Goal: Transaction & Acquisition: Purchase product/service

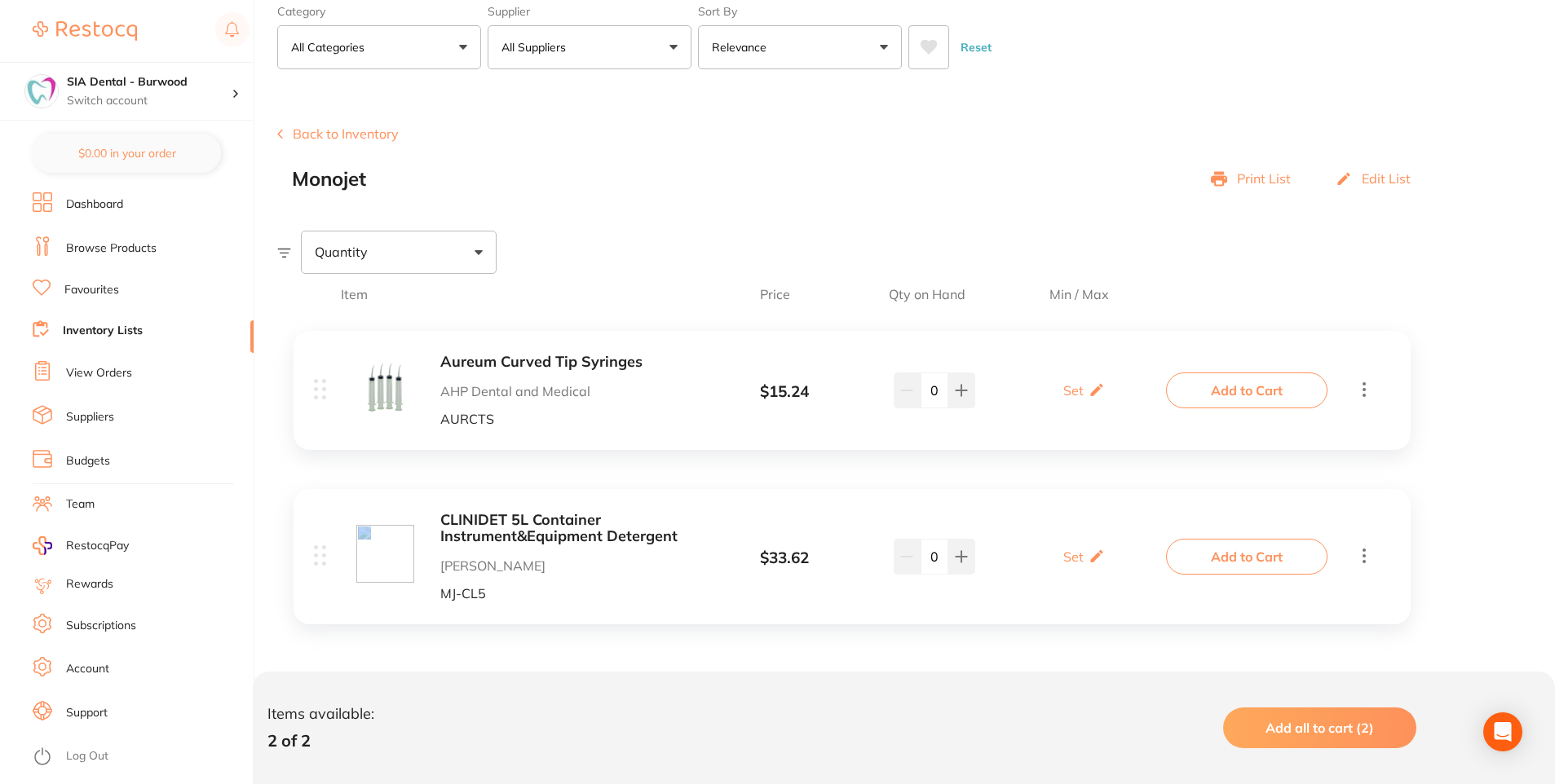
click at [1227, 391] on button "Add to Cart" at bounding box center [1248, 391] width 162 height 36
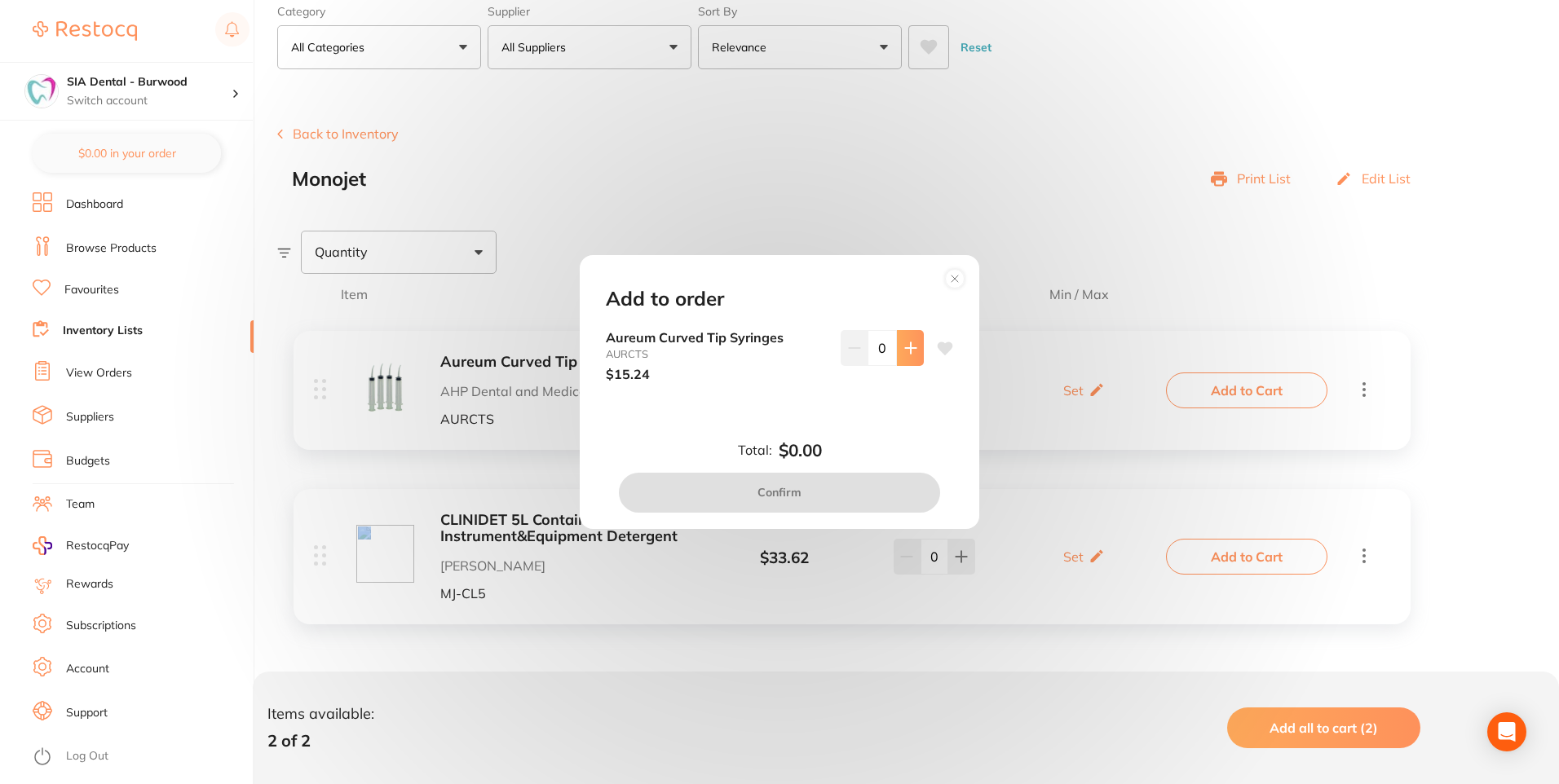
click at [908, 346] on icon at bounding box center [910, 347] width 13 height 13
type input "1"
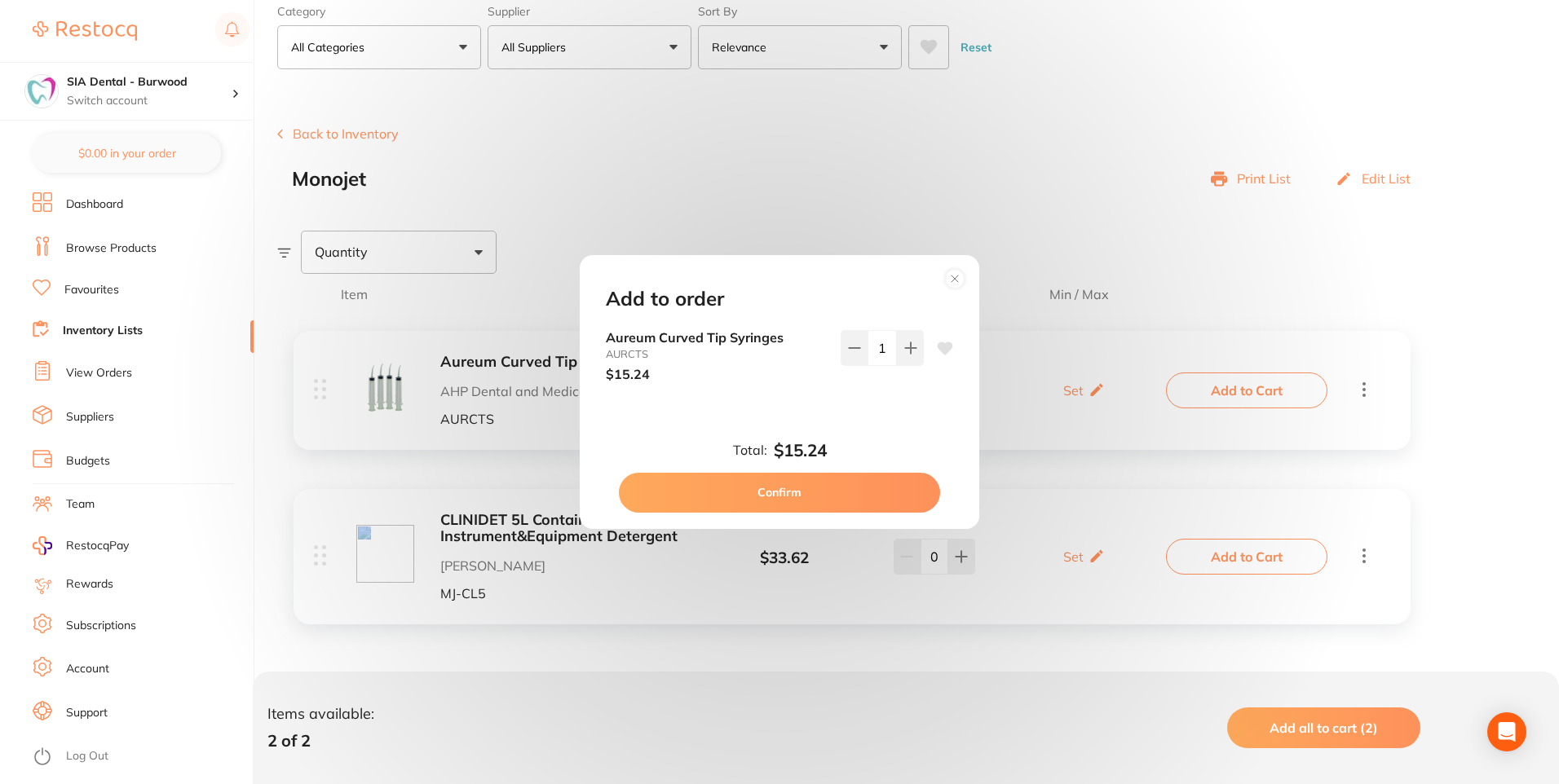
click at [953, 279] on circle at bounding box center [955, 279] width 19 height 19
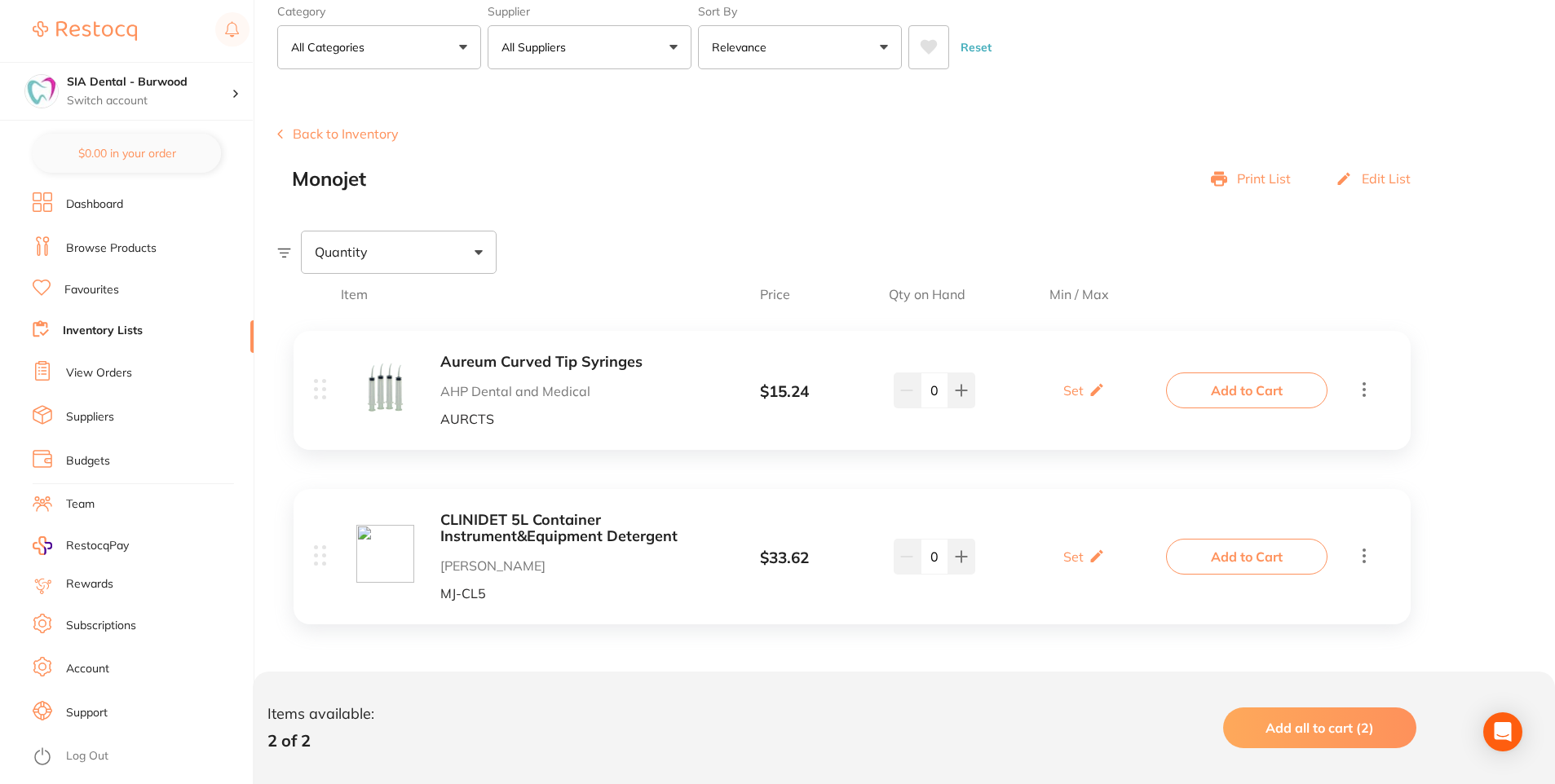
click at [127, 363] on li "View Orders" at bounding box center [143, 373] width 221 height 25
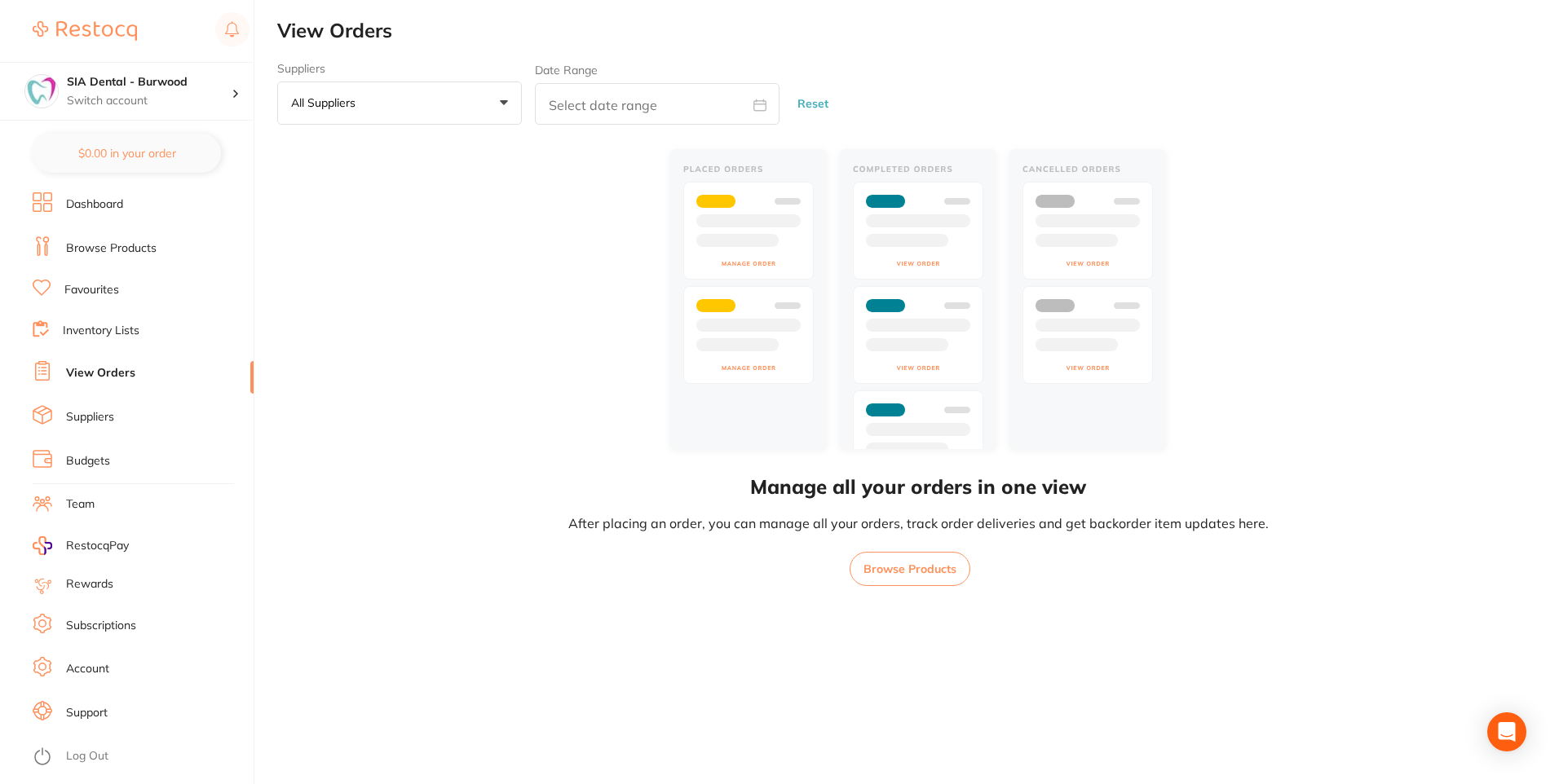
click at [112, 415] on link "Suppliers" at bounding box center [90, 417] width 49 height 16
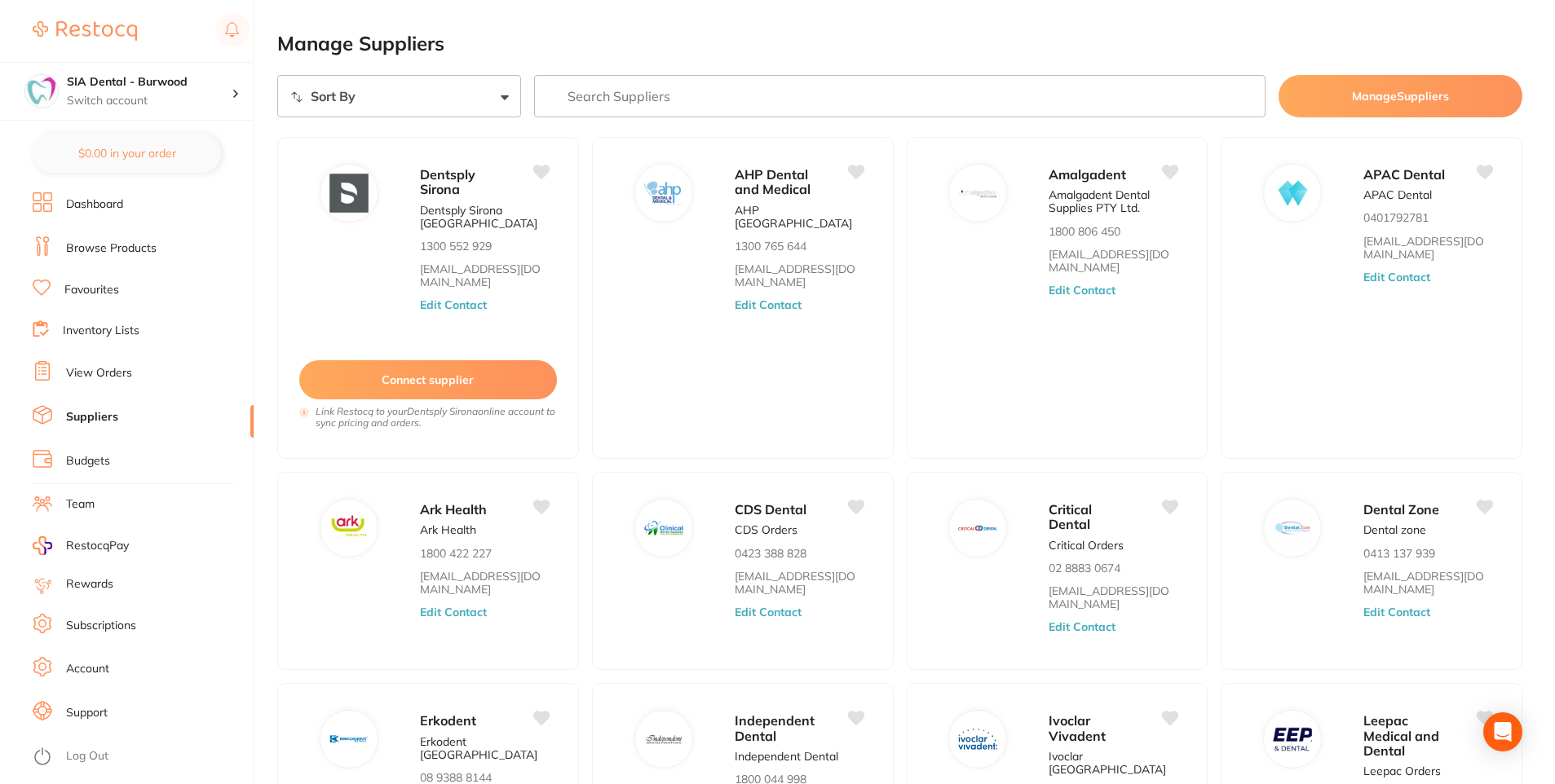
click at [124, 624] on link "Subscriptions" at bounding box center [101, 626] width 70 height 16
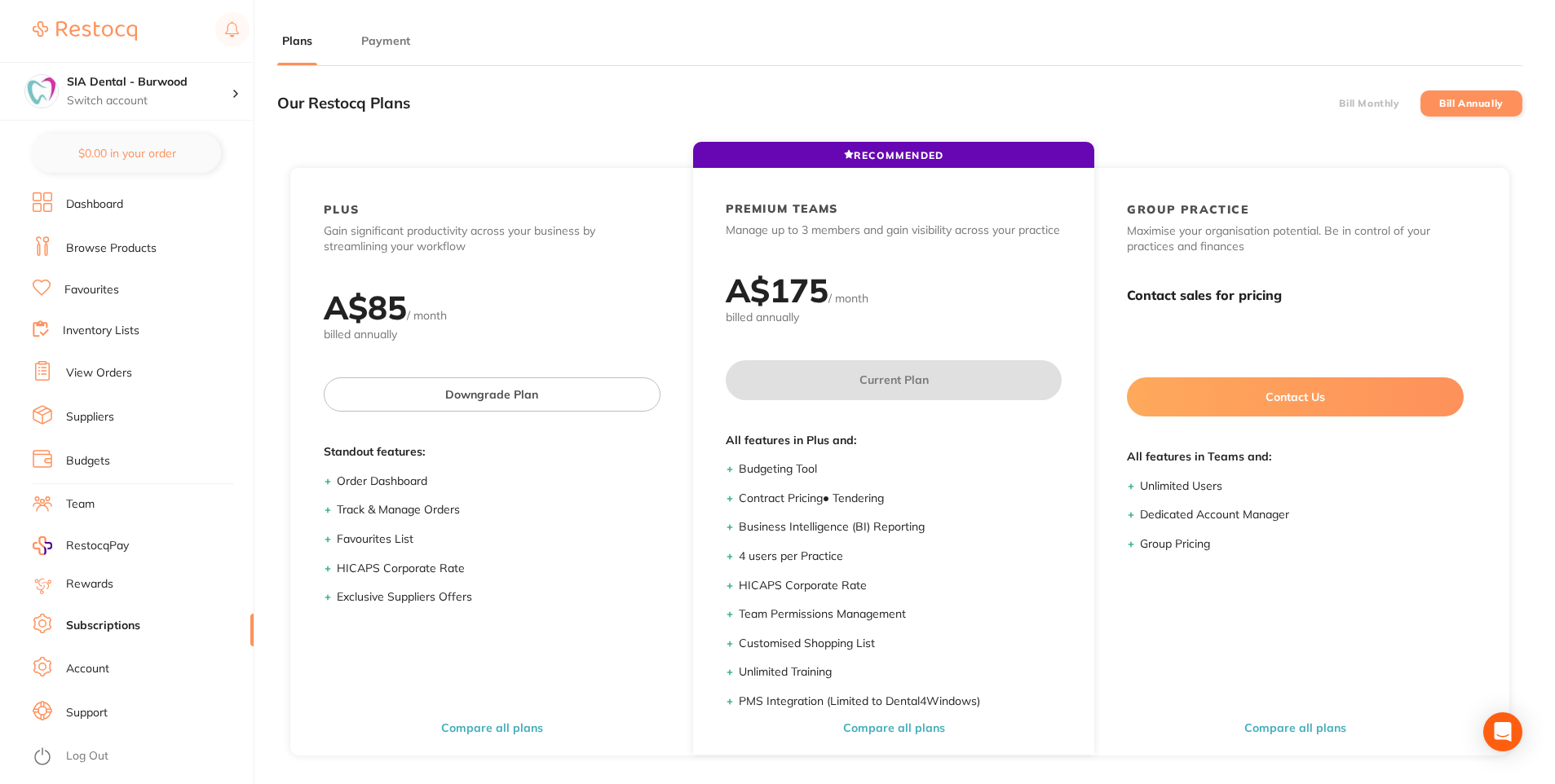
click at [127, 207] on li "Dashboard" at bounding box center [143, 204] width 221 height 25
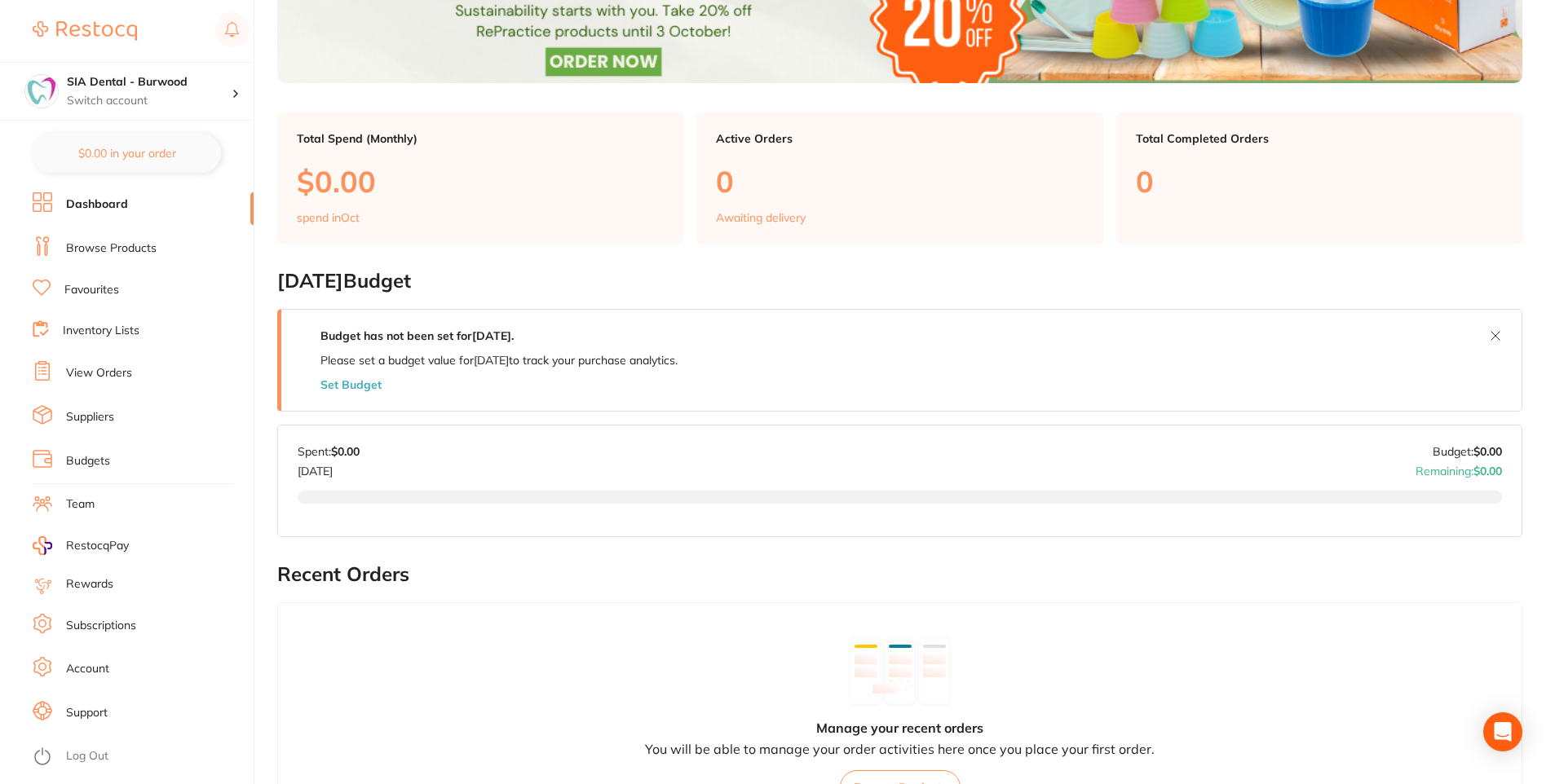
scroll to position [326, 0]
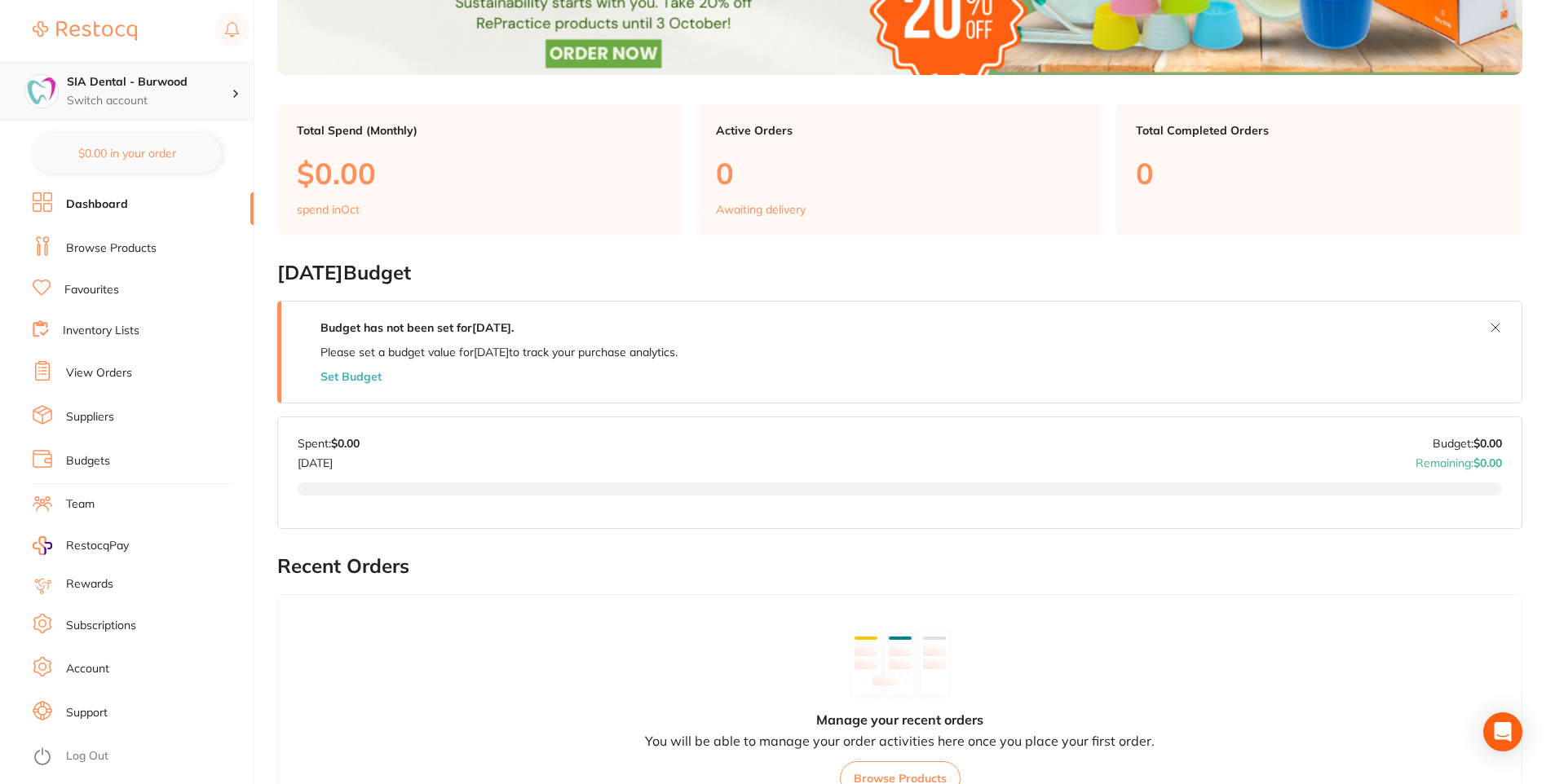
click at [201, 97] on p "Switch account" at bounding box center [149, 100] width 164 height 16
click at [517, 552] on div at bounding box center [900, 518] width 1205 height 72
click at [116, 321] on li "Inventory Lists" at bounding box center [143, 331] width 221 height 22
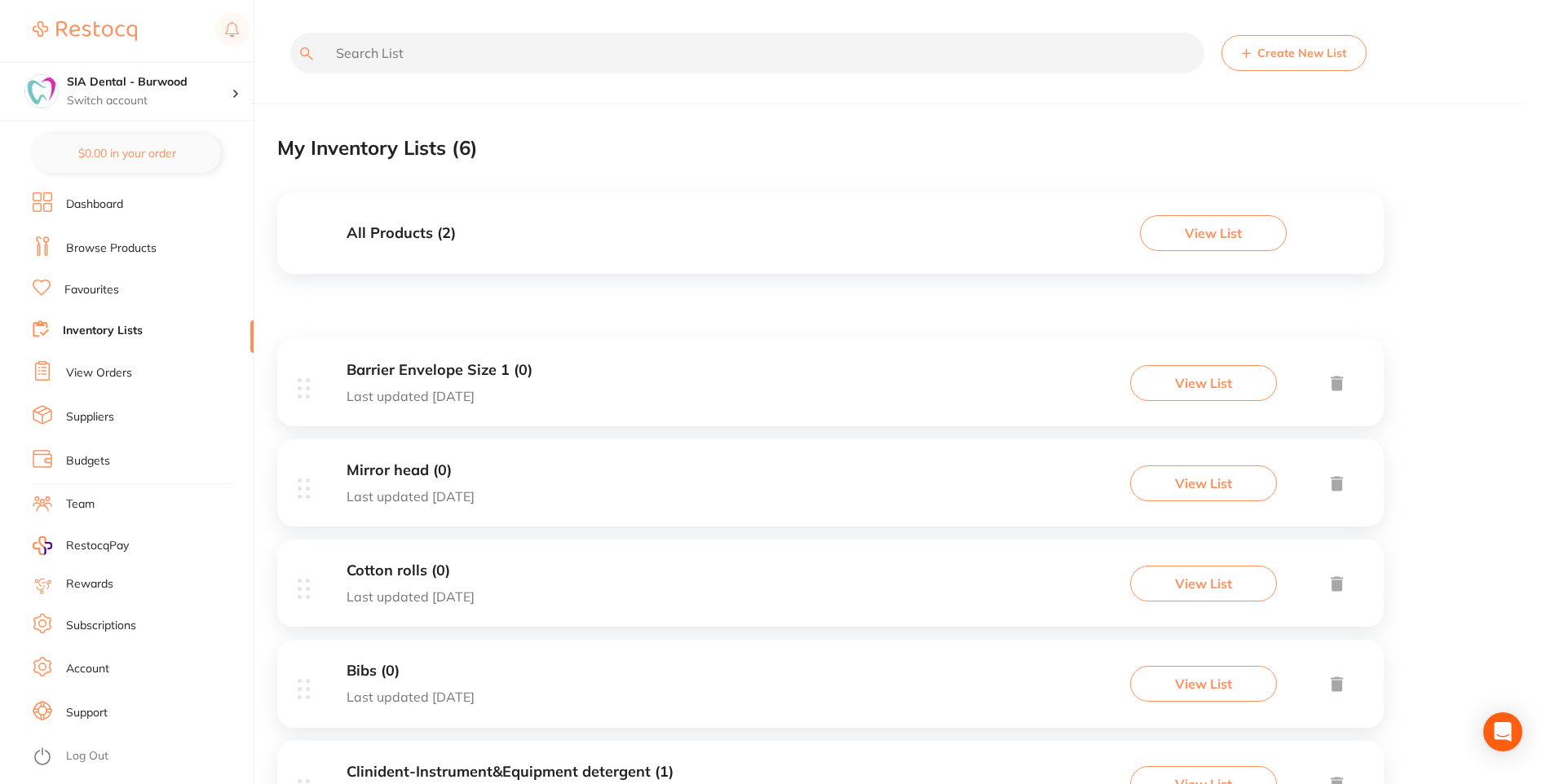
click at [126, 330] on link "Inventory Lists" at bounding box center [103, 330] width 80 height 16
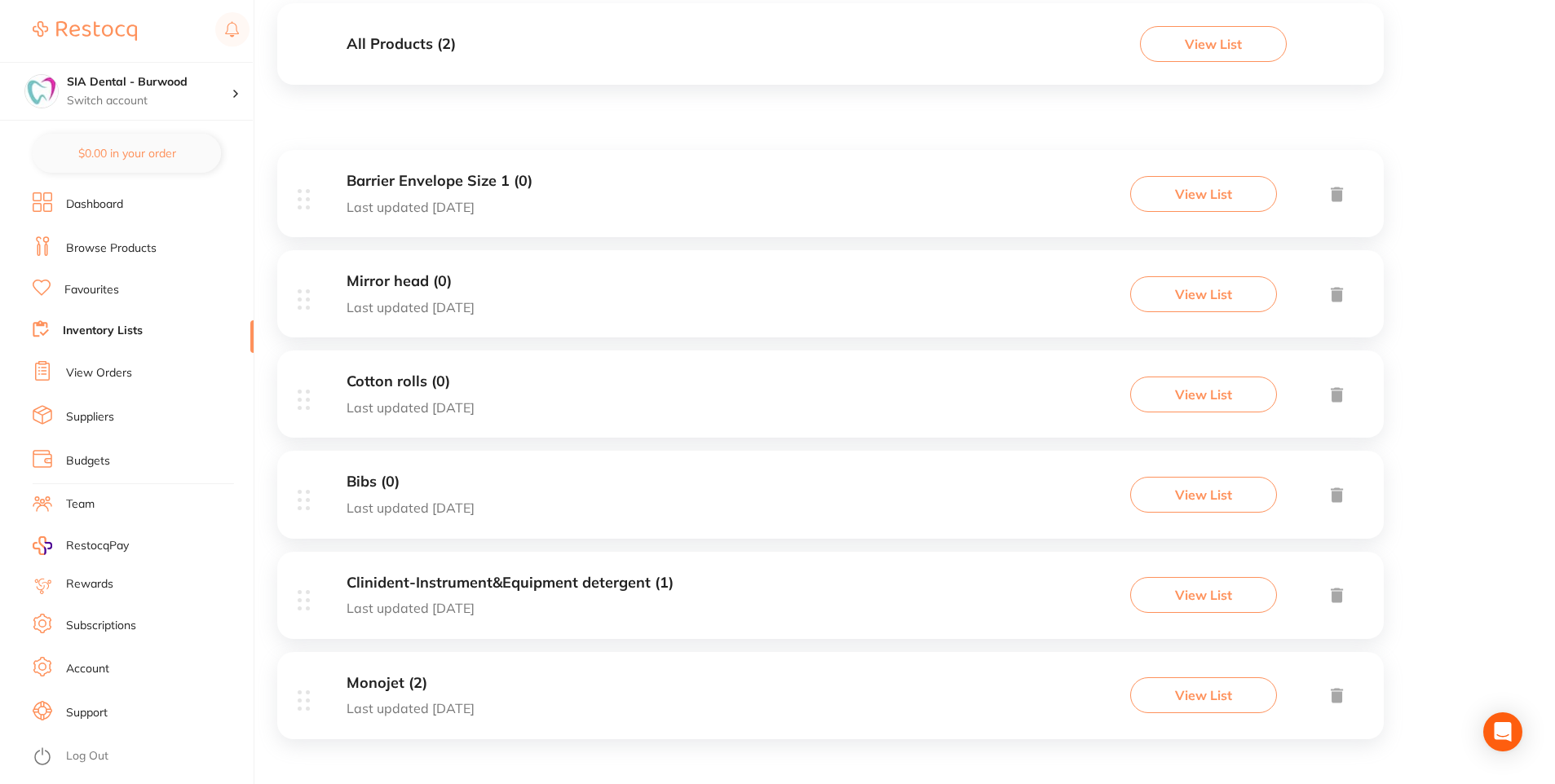
scroll to position [190, 0]
click at [432, 572] on div "Clinident-Instrument&Equipment detergent (1) Last updated [DATE] View List" at bounding box center [831, 594] width 1107 height 87
